Goal: Information Seeking & Learning: Check status

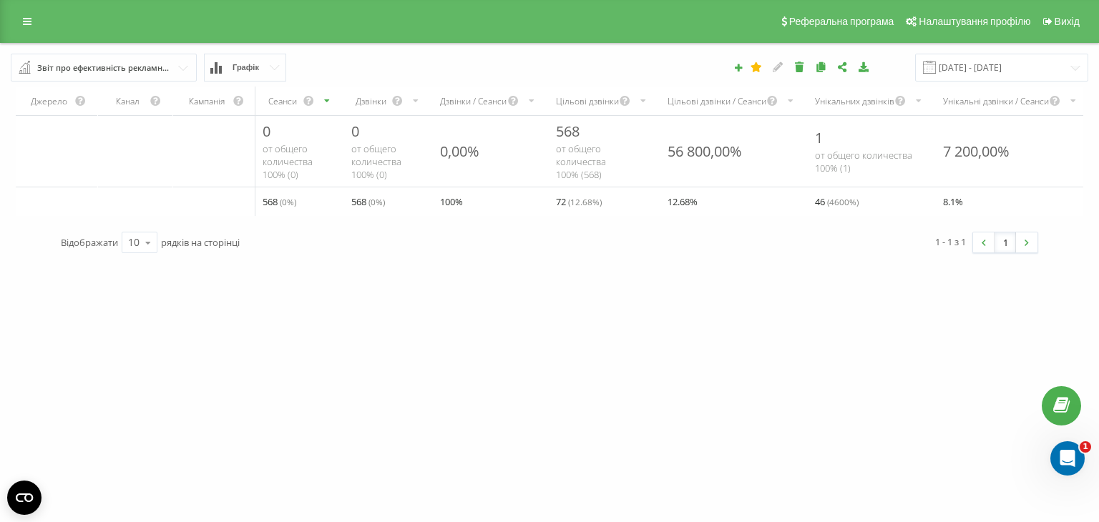
click at [167, 349] on div "vikna-kyiv.com.ua Проекти vikna-kyiv.com.ua Дашборд Центр звернень Аналiтика Ва…" at bounding box center [549, 261] width 1099 height 522
click at [23, 24] on icon at bounding box center [27, 21] width 9 height 10
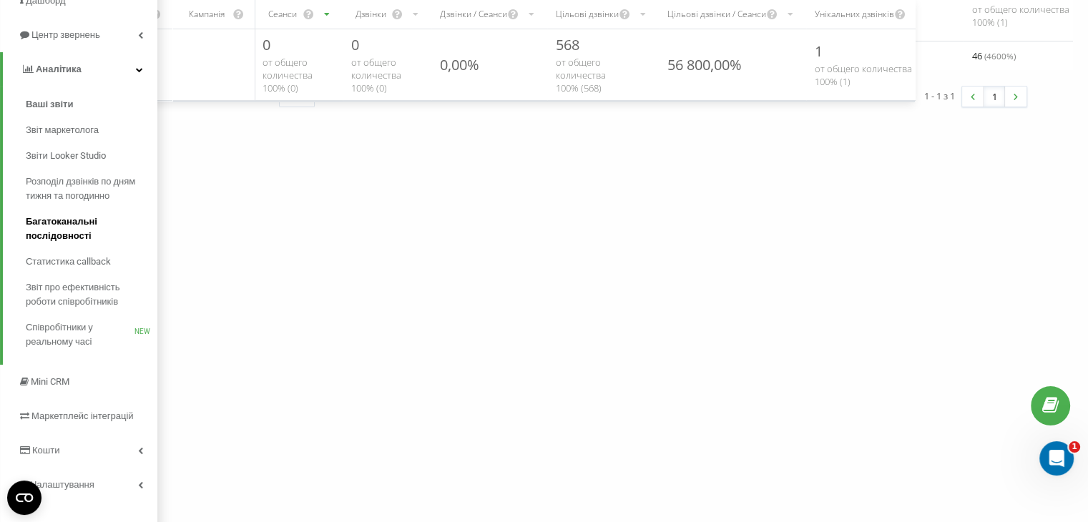
scroll to position [162, 0]
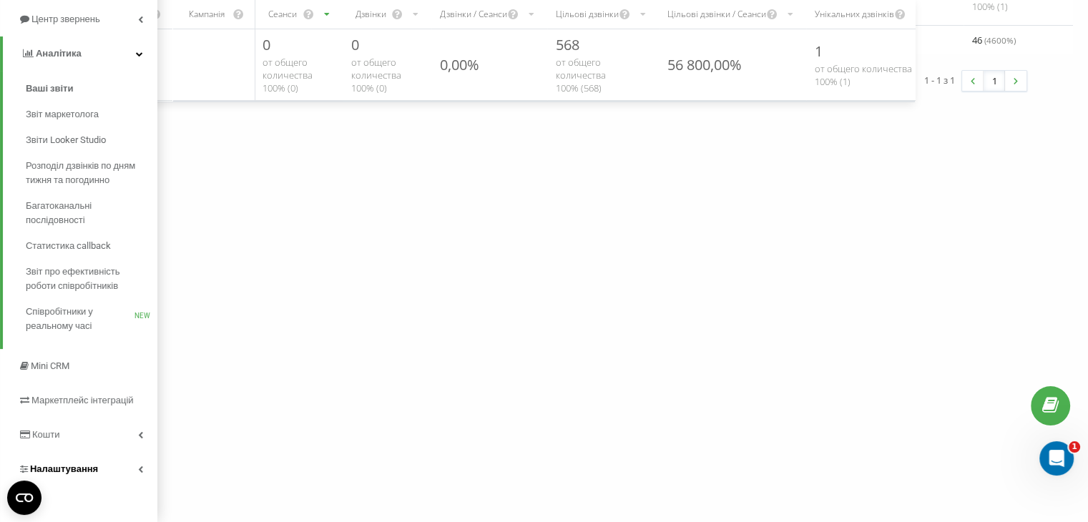
click at [103, 464] on link "Налаштування" at bounding box center [78, 469] width 157 height 34
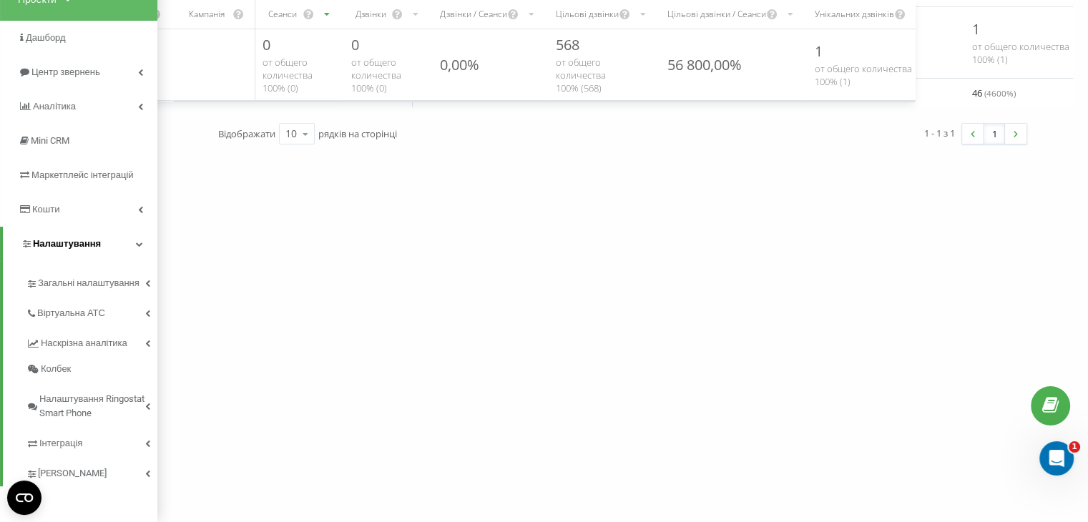
scroll to position [109, 0]
click at [118, 341] on span "Наскрізна аналітика" at bounding box center [87, 343] width 92 height 14
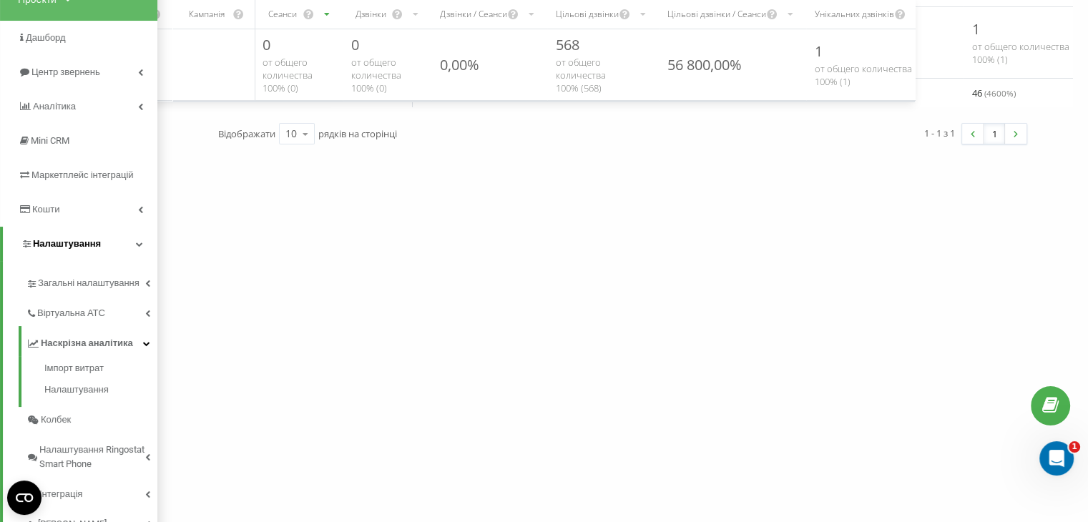
scroll to position [0, 0]
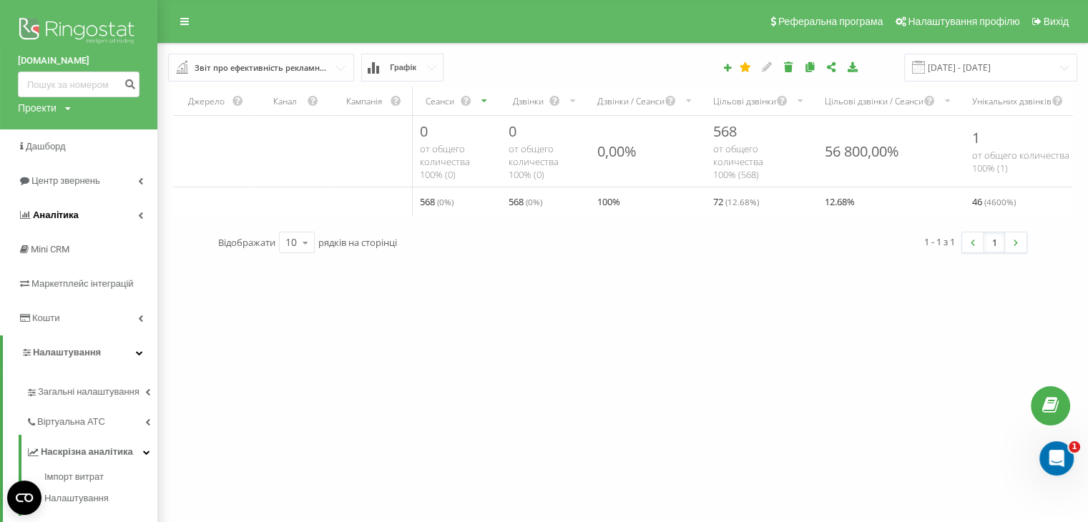
click at [84, 210] on link "Аналiтика" at bounding box center [78, 215] width 157 height 34
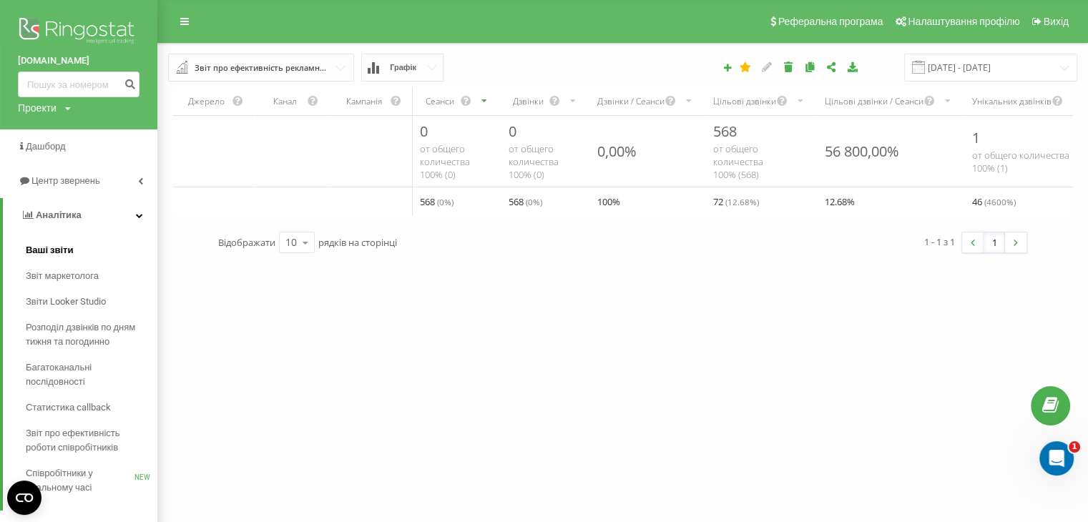
click at [60, 246] on span "Ваші звіти" at bounding box center [50, 250] width 48 height 14
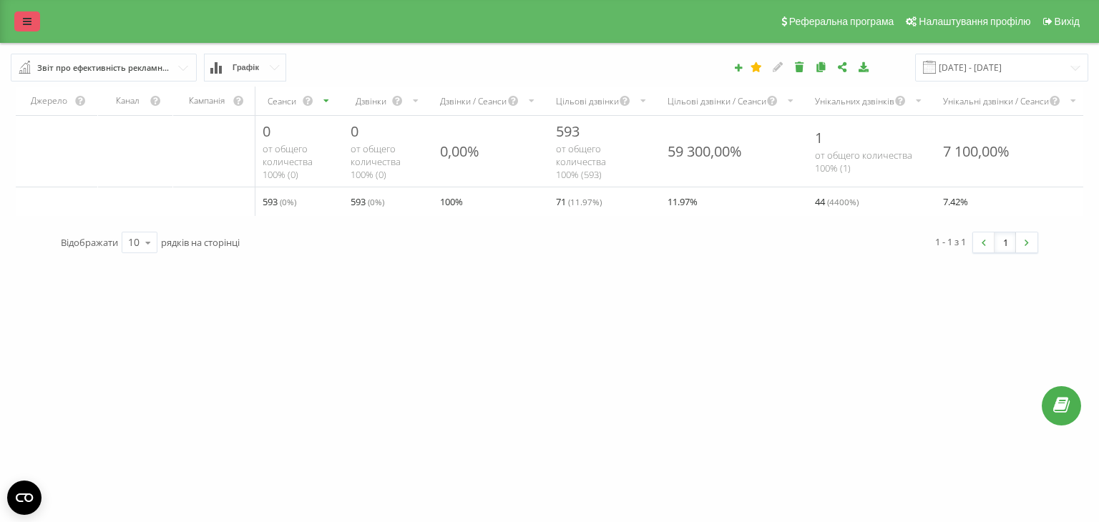
click at [31, 18] on link at bounding box center [27, 21] width 26 height 20
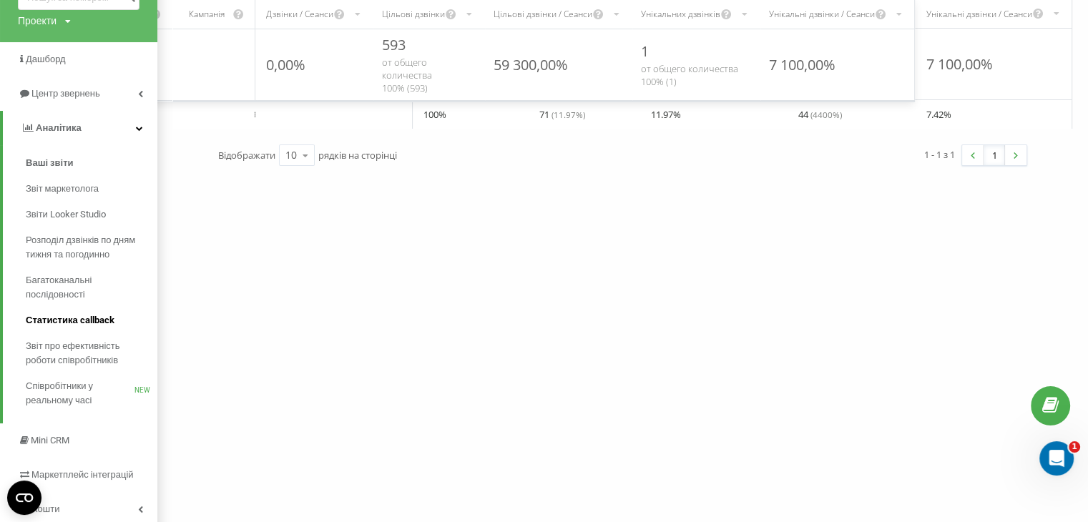
click at [74, 317] on span "Статистика callback" at bounding box center [70, 320] width 89 height 14
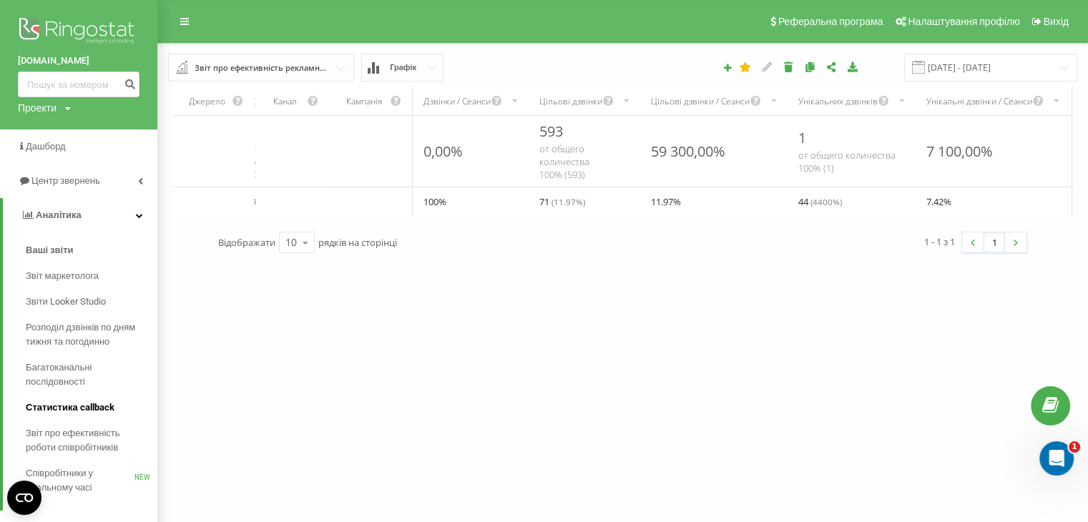
click at [66, 407] on span "Статистика callback" at bounding box center [70, 408] width 89 height 14
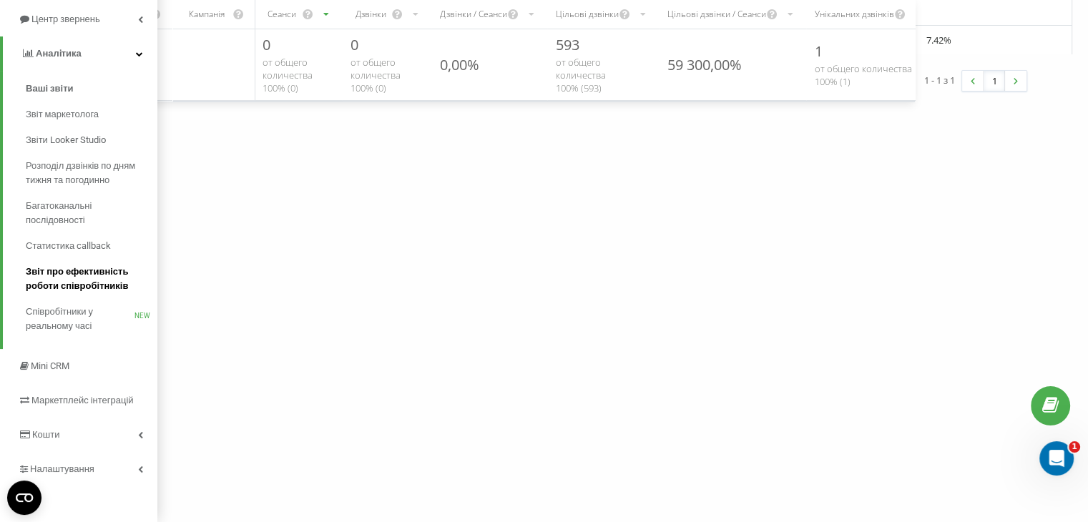
scroll to position [0, 174]
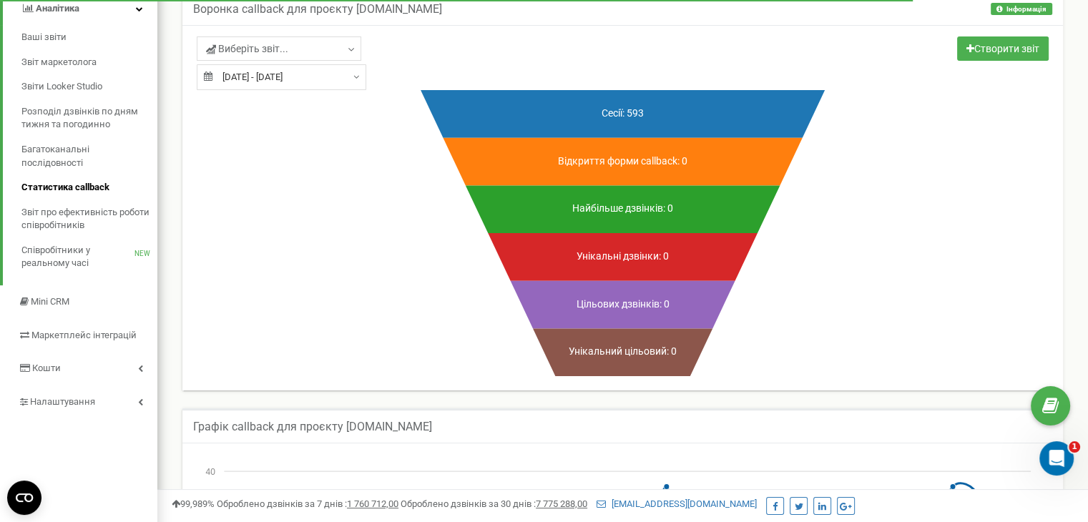
scroll to position [196, 0]
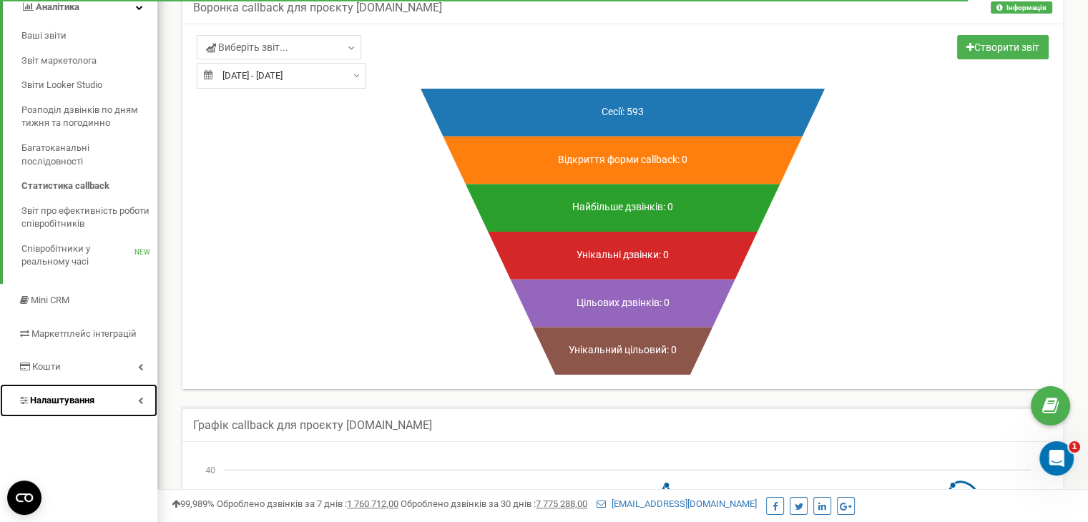
click at [124, 404] on link "Налаштування" at bounding box center [78, 401] width 157 height 34
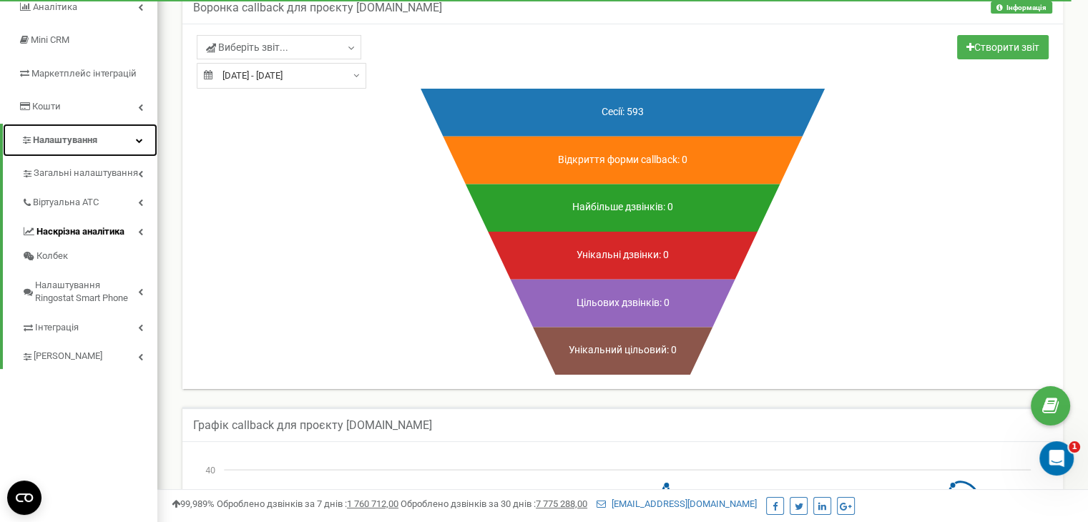
scroll to position [0, 0]
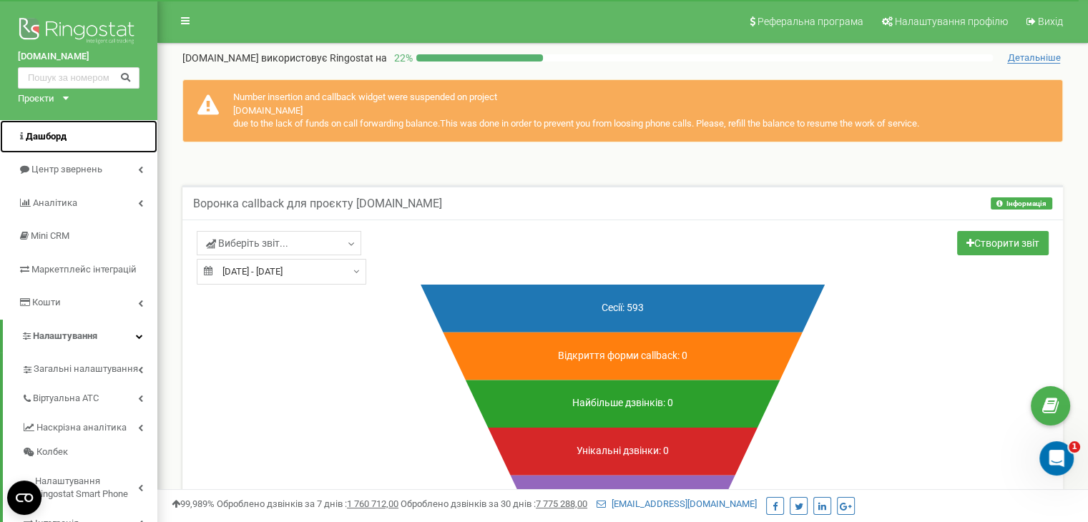
click at [67, 135] on link "Дашборд" at bounding box center [78, 137] width 157 height 34
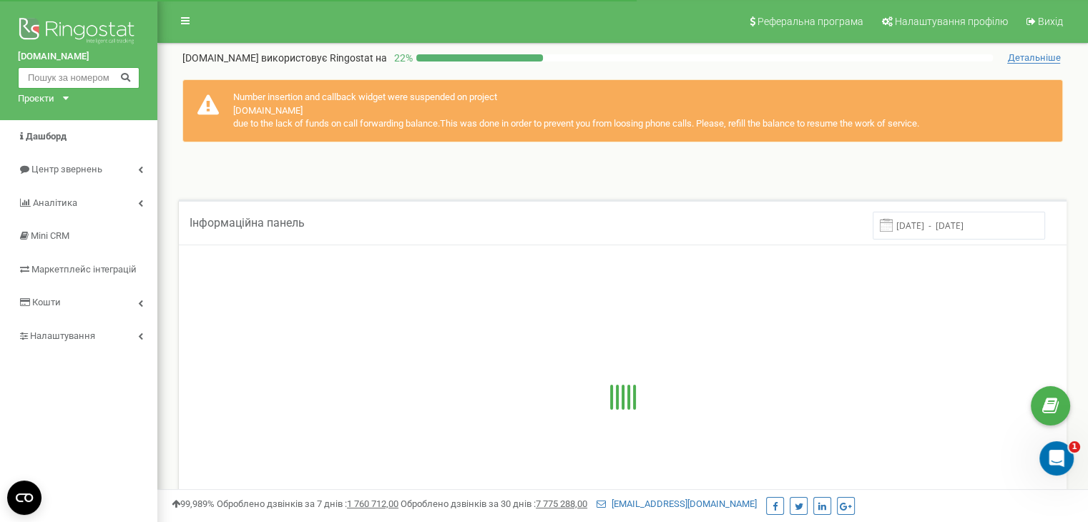
click at [67, 77] on input "text" at bounding box center [79, 77] width 122 height 21
paste input "0660374543"
type input "0660374543"
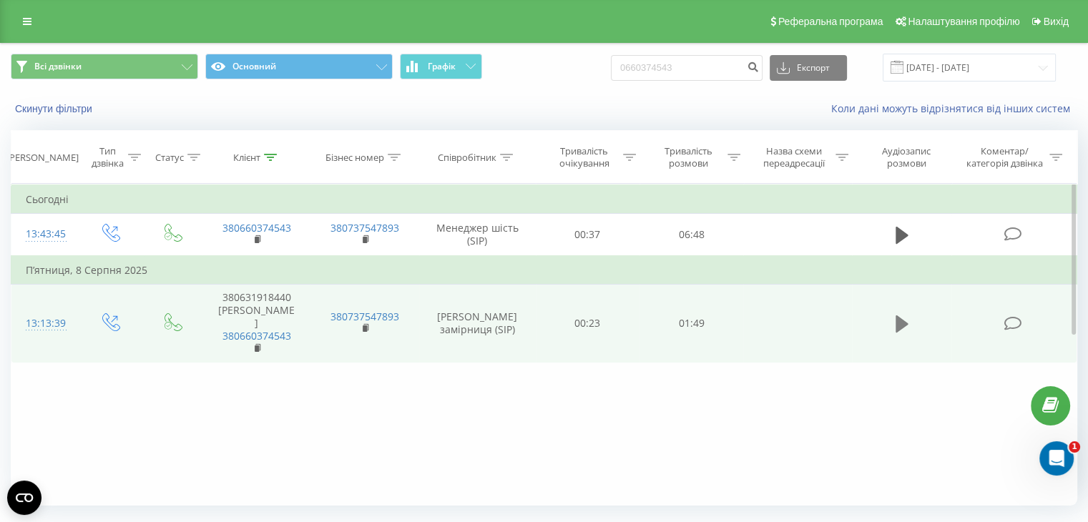
click at [904, 320] on icon at bounding box center [902, 324] width 13 height 20
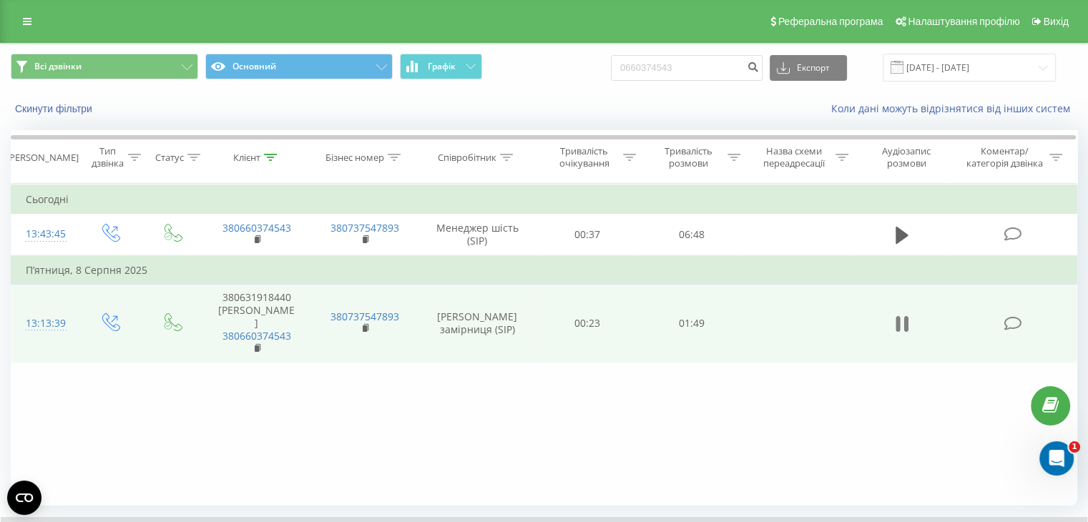
click at [900, 321] on icon at bounding box center [902, 324] width 13 height 20
click at [1021, 72] on input "[DATE] - [DATE]" at bounding box center [969, 68] width 173 height 28
click at [771, 428] on div "Фільтрувати за умовою Дорівнює Введіть значення Скасувати OK Фільтрувати за умо…" at bounding box center [544, 345] width 1067 height 322
click at [214, 373] on div "Фільтрувати за умовою Дорівнює Введіть значення Скасувати OK Фільтрувати за умо…" at bounding box center [544, 345] width 1067 height 322
click at [893, 313] on button at bounding box center [902, 323] width 21 height 21
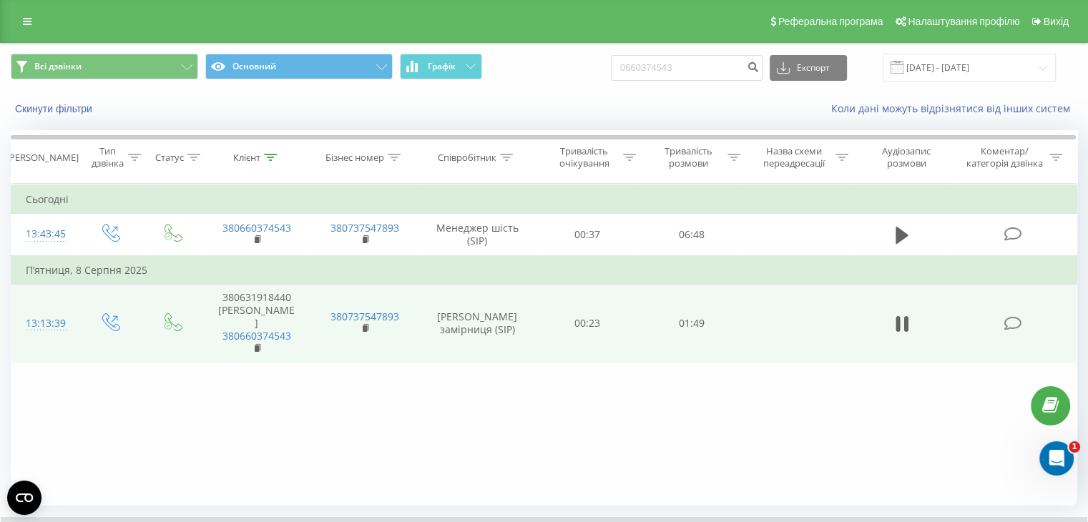
click at [242, 396] on div "Фільтрувати за умовою Дорівнює Введіть значення Скасувати OK Фільтрувати за умо…" at bounding box center [544, 345] width 1067 height 322
drag, startPoint x: 698, startPoint y: 70, endPoint x: 624, endPoint y: 61, distance: 75.0
click at [624, 61] on div "Всі дзвінки Основний Графік 0660374543 Експорт .csv .xls .xlsx [DATE] - [DATE]" at bounding box center [544, 68] width 1067 height 28
paste input
type input "0660374543"
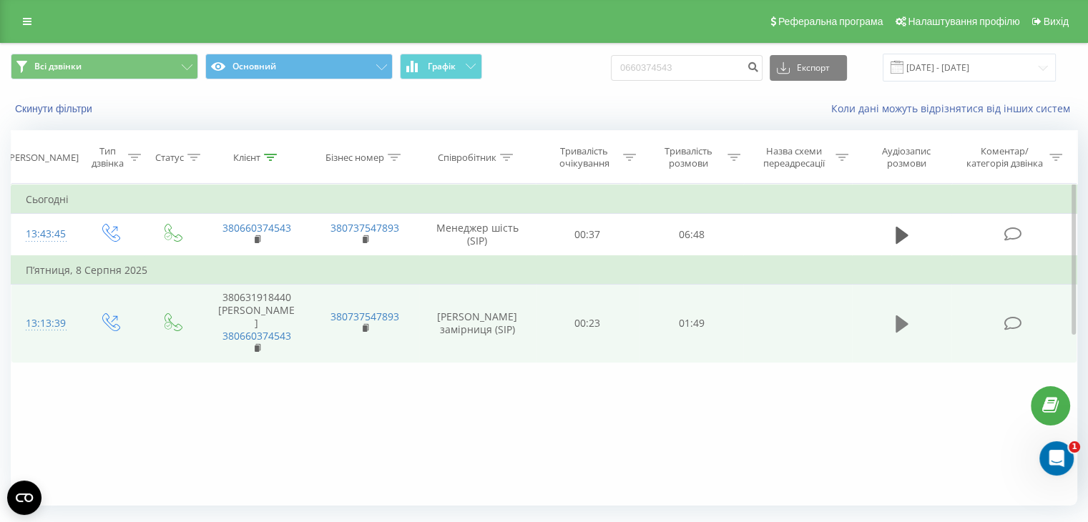
click at [902, 317] on icon at bounding box center [902, 324] width 13 height 17
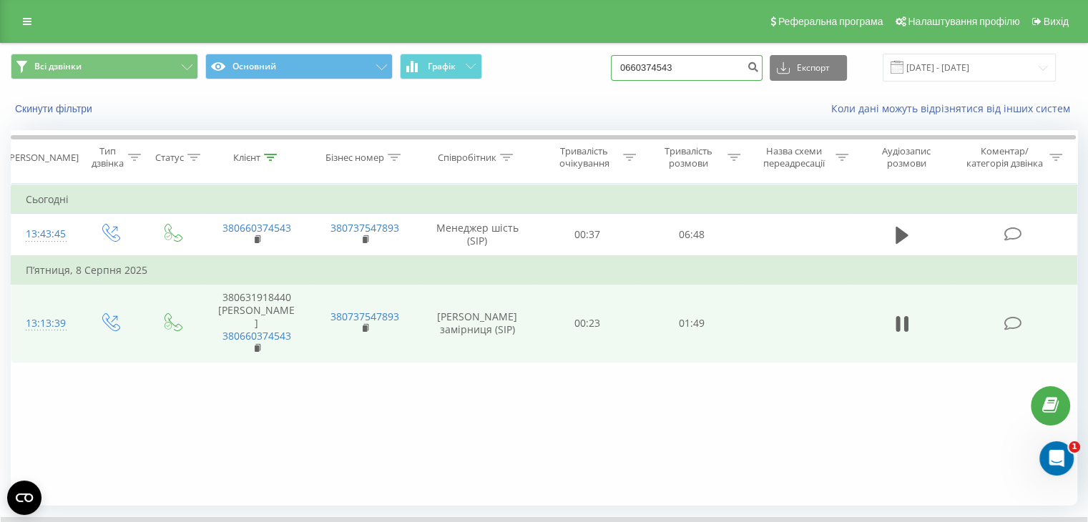
drag, startPoint x: 721, startPoint y: 67, endPoint x: 627, endPoint y: 64, distance: 93.8
click at [627, 64] on div "Всі дзвінки Основний Графік 0660374543 Експорт .csv .xls .xlsx 22.05.2025 - 22.…" at bounding box center [544, 68] width 1067 height 28
paste input "38"
type input "380660374543"
click at [759, 62] on icon "submit" at bounding box center [753, 65] width 12 height 9
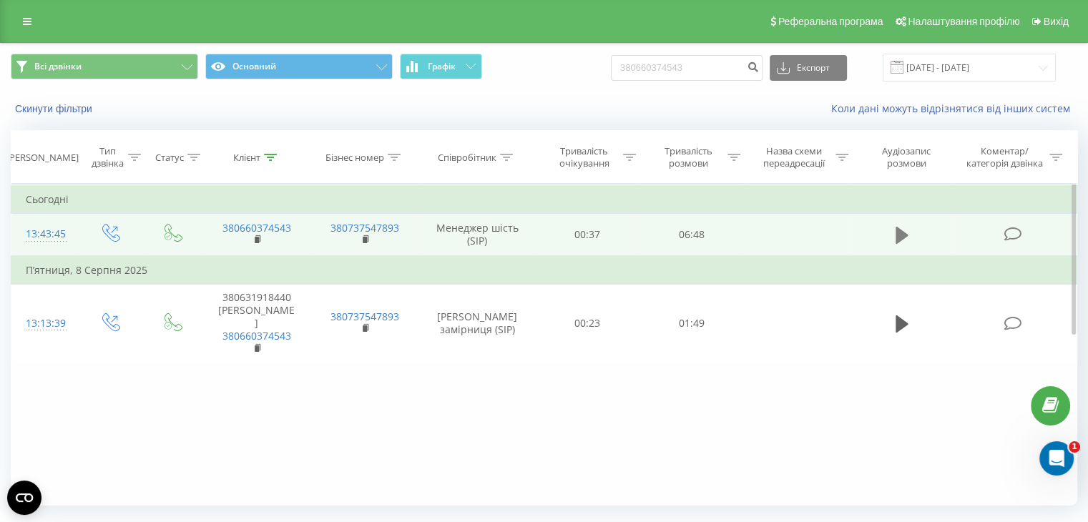
click at [897, 235] on icon at bounding box center [902, 235] width 13 height 17
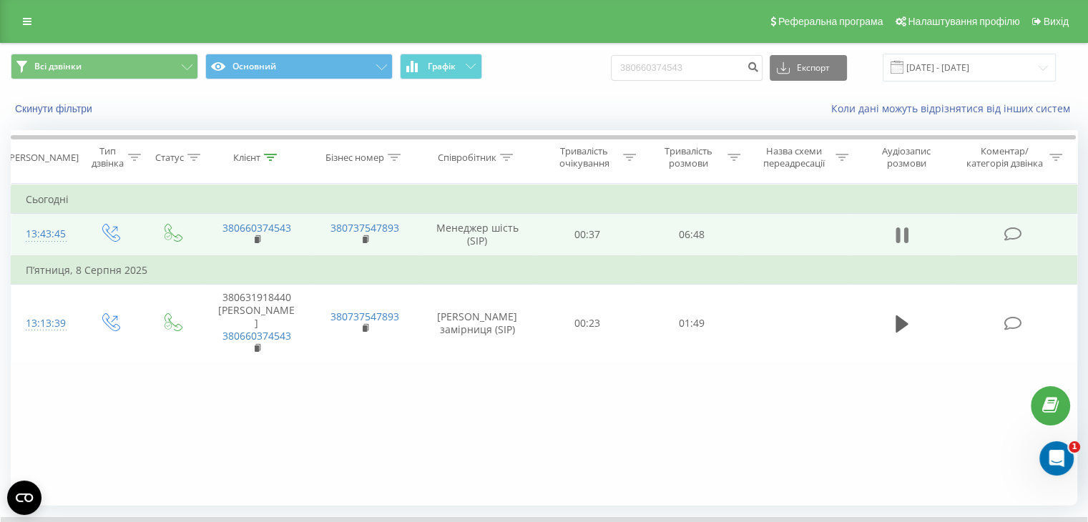
click at [904, 235] on icon at bounding box center [902, 235] width 13 height 20
click at [1049, 461] on icon "Открыть службу сообщений Intercom" at bounding box center [1055, 457] width 24 height 24
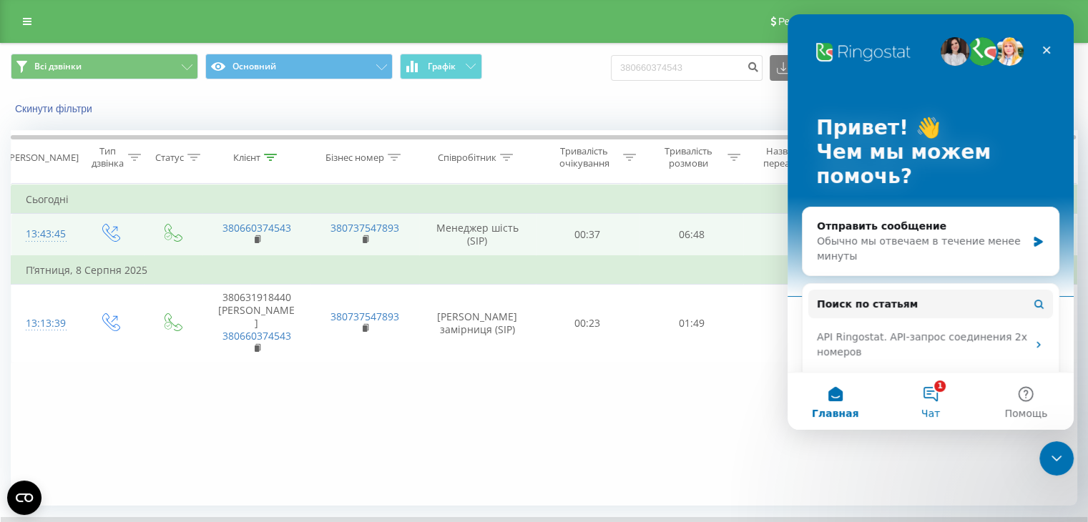
click at [928, 404] on button "1 Чат" at bounding box center [930, 401] width 95 height 57
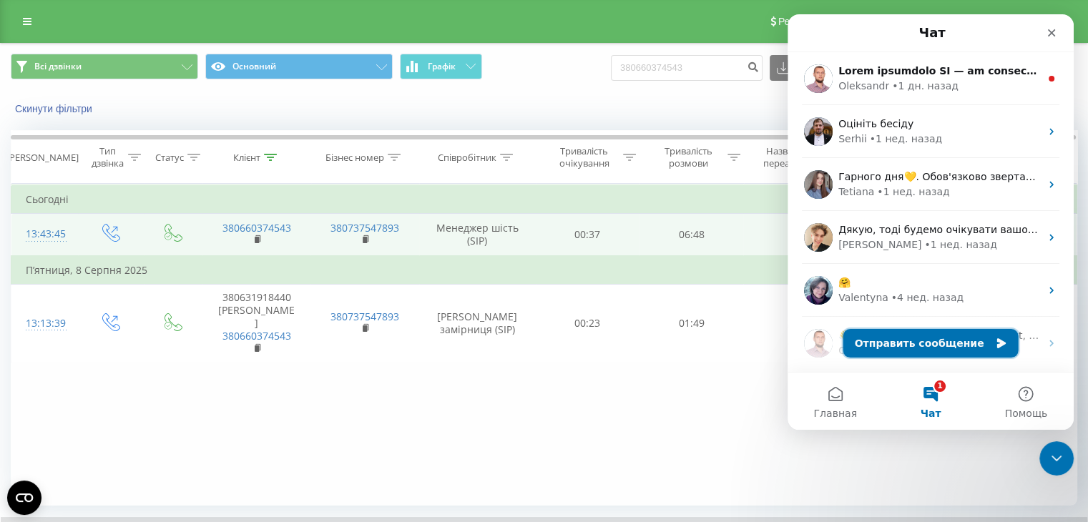
click at [938, 346] on button "Отправить сообщение" at bounding box center [931, 343] width 175 height 29
